Goal: Task Accomplishment & Management: Use online tool/utility

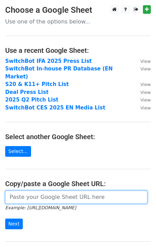
click at [42, 191] on input "url" at bounding box center [76, 197] width 142 height 13
paste input "https://docs.google.com/spreadsheets/d/1VYYWaqaUxG9hORC4SwGMBxWSnRg274Pggm6A726…"
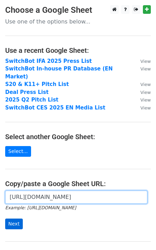
type input "https://docs.google.com/spreadsheets/d/1VYYWaqaUxG9hORC4SwGMBxWSnRg274Pggm6A726…"
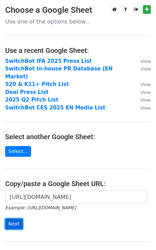
click at [15, 219] on input "Next" at bounding box center [14, 224] width 18 height 11
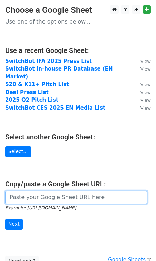
click at [30, 194] on input "url" at bounding box center [76, 197] width 142 height 13
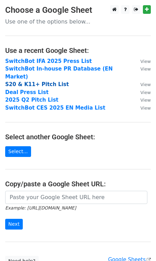
click at [49, 81] on strong "S20 & K11+ Pitch List" at bounding box center [37, 84] width 64 height 6
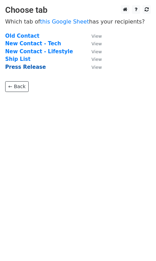
click at [36, 68] on strong "Press Release" at bounding box center [25, 67] width 41 height 6
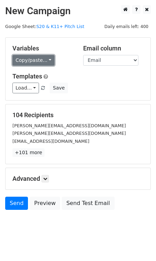
click at [42, 57] on link "Copy/paste..." at bounding box center [33, 60] width 42 height 11
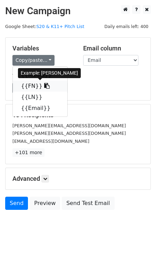
click at [32, 85] on link "{{FN}}" at bounding box center [40, 86] width 55 height 11
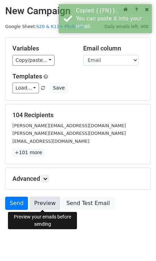
click at [47, 204] on link "Preview" at bounding box center [45, 203] width 30 height 13
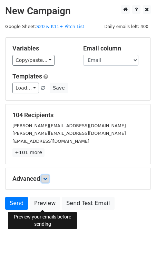
click at [46, 178] on icon at bounding box center [45, 179] width 4 height 4
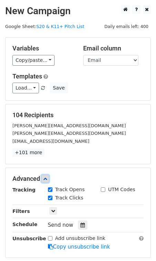
scroll to position [75, 0]
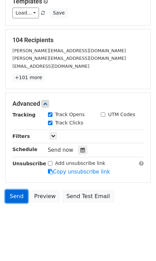
click at [18, 194] on link "Send" at bounding box center [16, 196] width 23 height 13
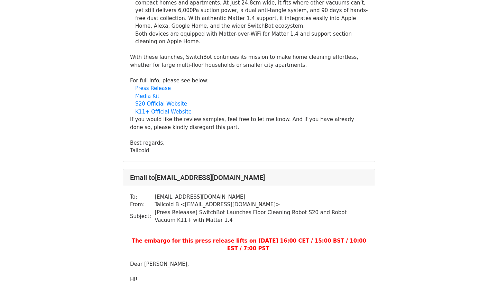
scroll to position [6951, 0]
